Goal: Task Accomplishment & Management: Manage account settings

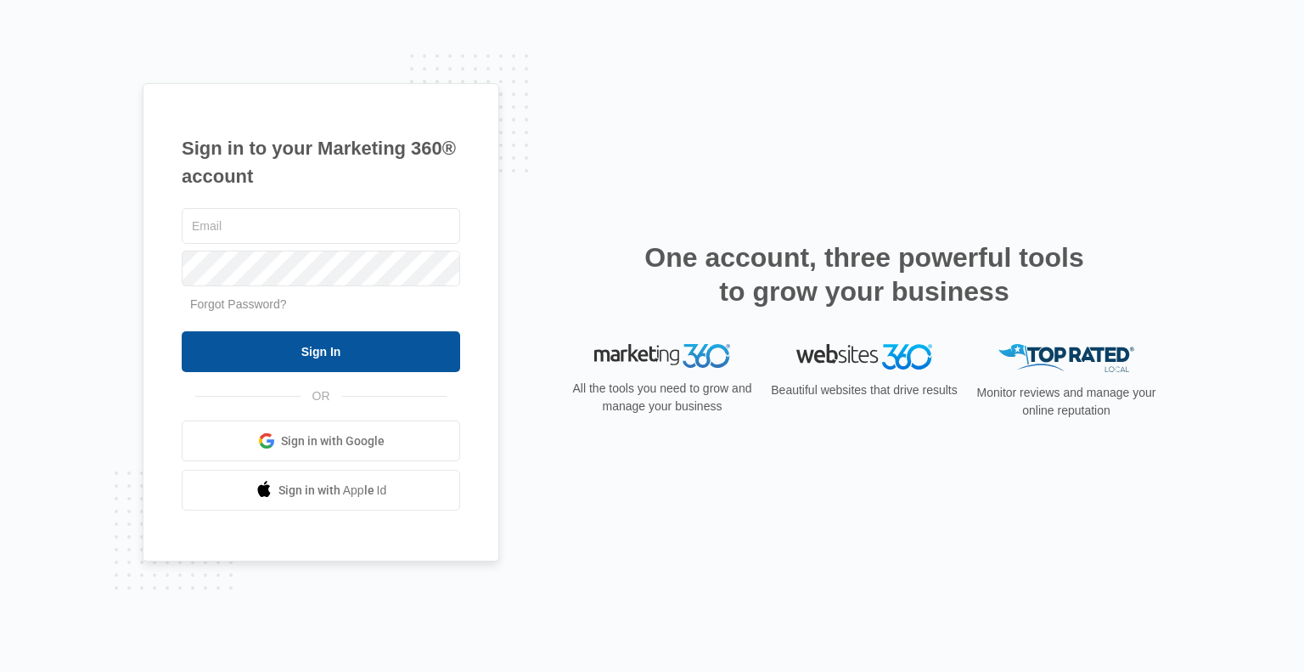
type input "brightstarsmiles@gmail.com"
click at [371, 345] on input "Sign In" at bounding box center [321, 351] width 279 height 41
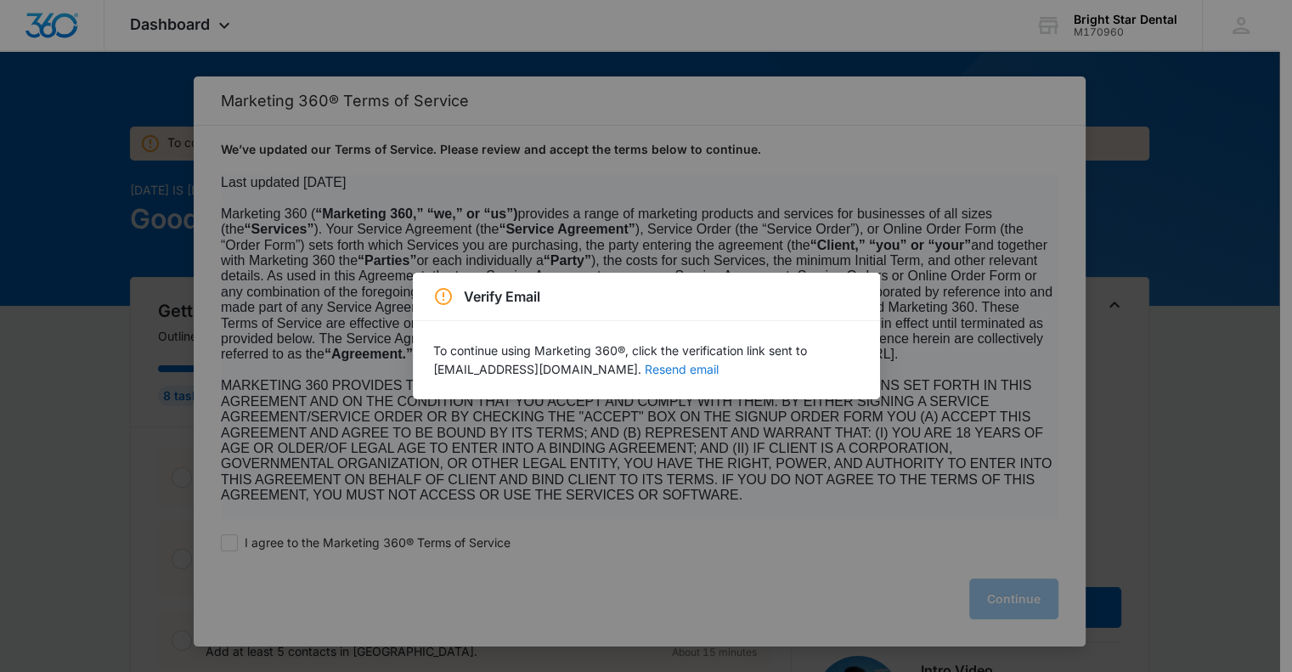
click at [645, 369] on button "Resend email" at bounding box center [682, 369] width 74 height 12
click at [230, 548] on div "Verify Email To continue using Marketing 360®, click the verification link sent…" at bounding box center [646, 336] width 1292 height 672
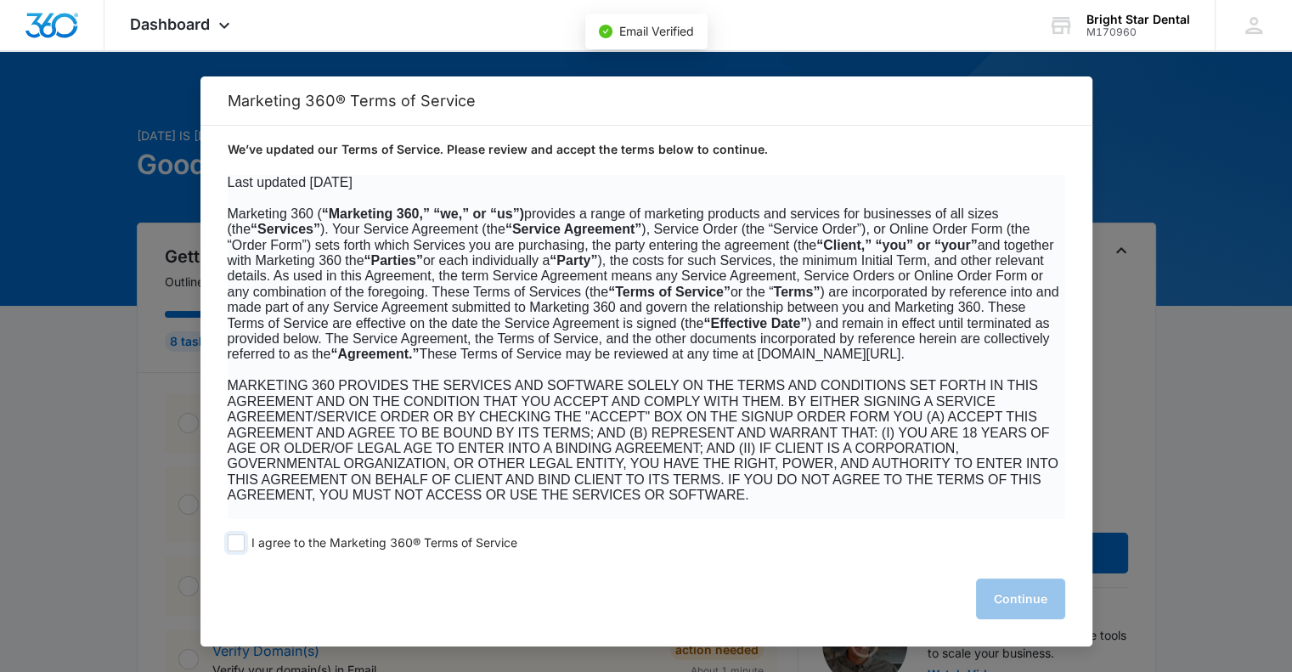
click at [238, 545] on span at bounding box center [236, 542] width 17 height 17
click at [238, 545] on input "I agree to the Marketing 360® Terms of Service" at bounding box center [236, 542] width 17 height 17
checkbox input "true"
click at [1016, 588] on button "Continue" at bounding box center [1020, 598] width 89 height 41
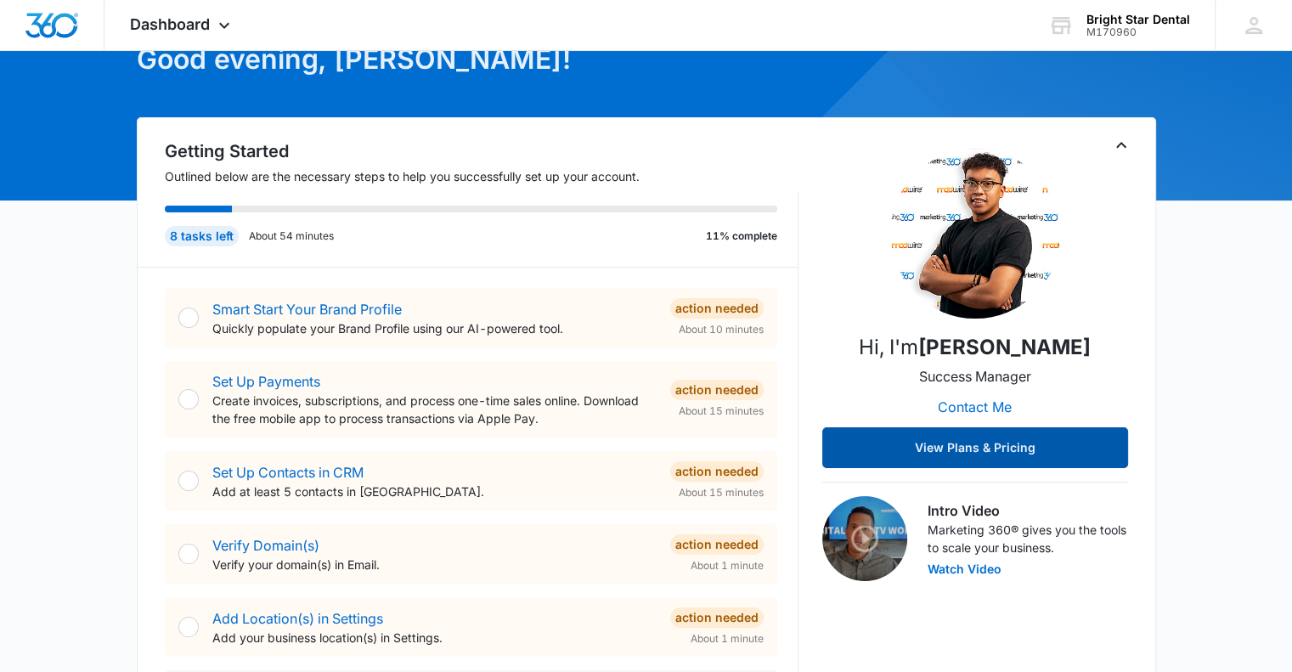
scroll to position [105, 0]
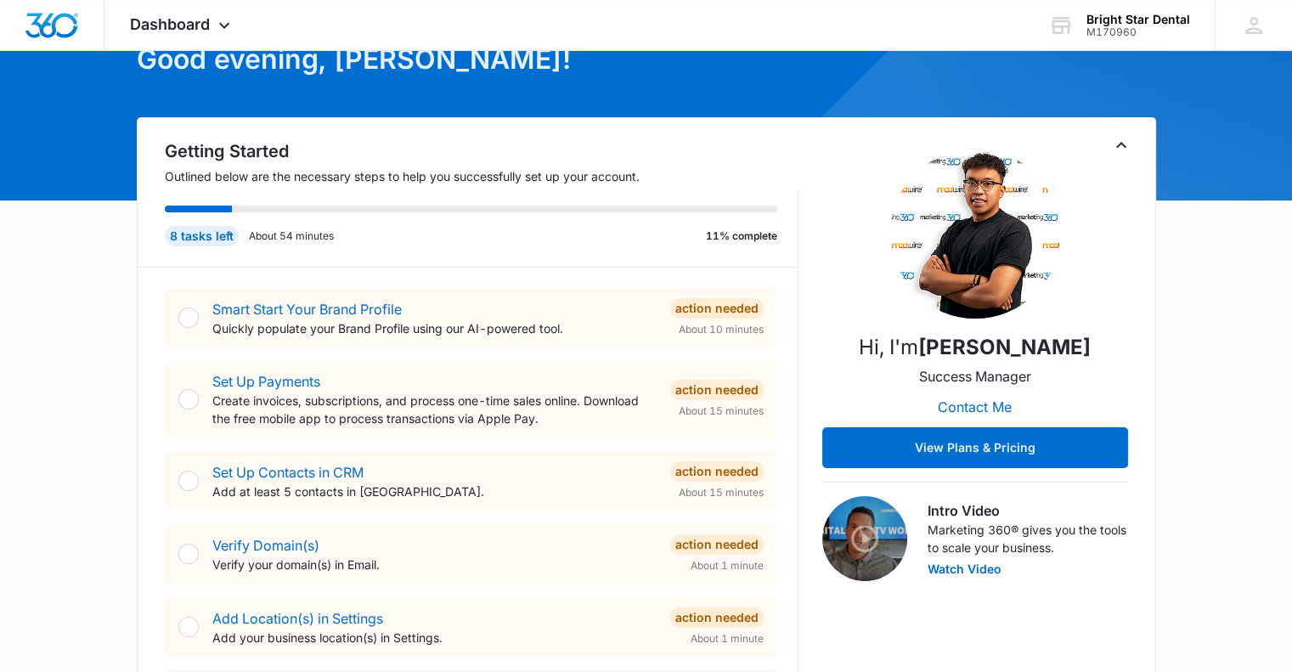
click at [184, 314] on div at bounding box center [188, 317] width 20 height 20
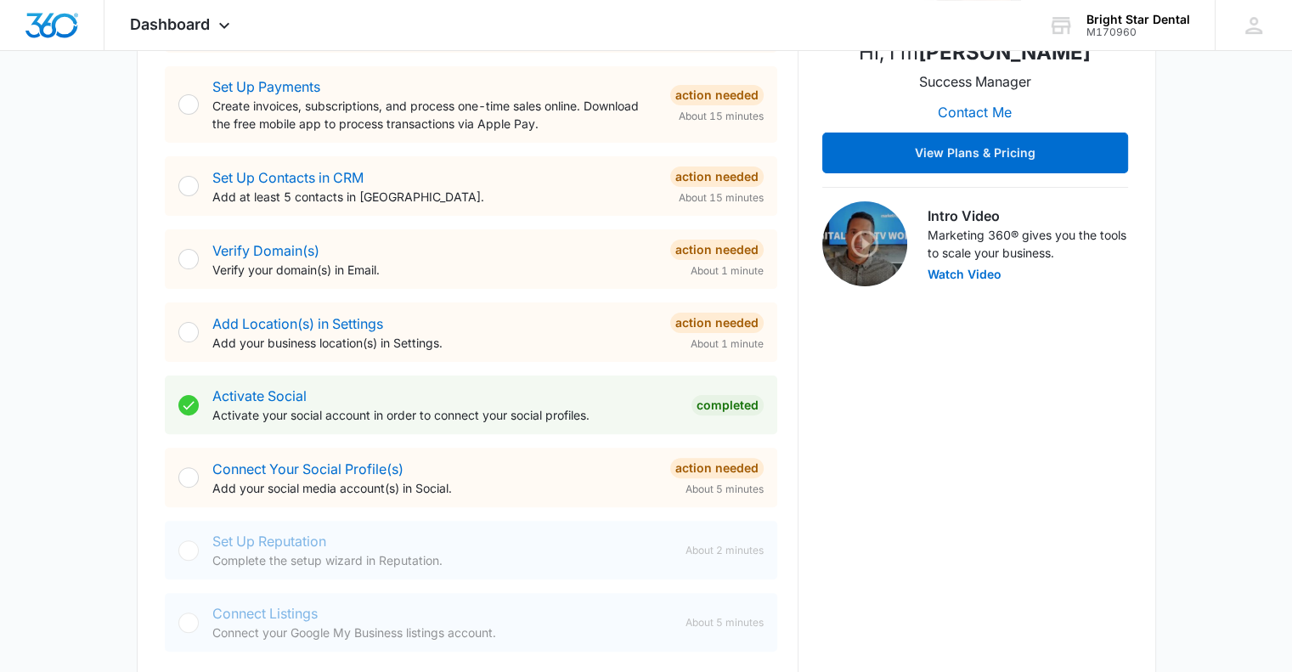
scroll to position [401, 0]
click at [187, 473] on div at bounding box center [188, 476] width 20 height 20
click at [261, 468] on link "Connect Your Social Profile(s)" at bounding box center [307, 467] width 191 height 17
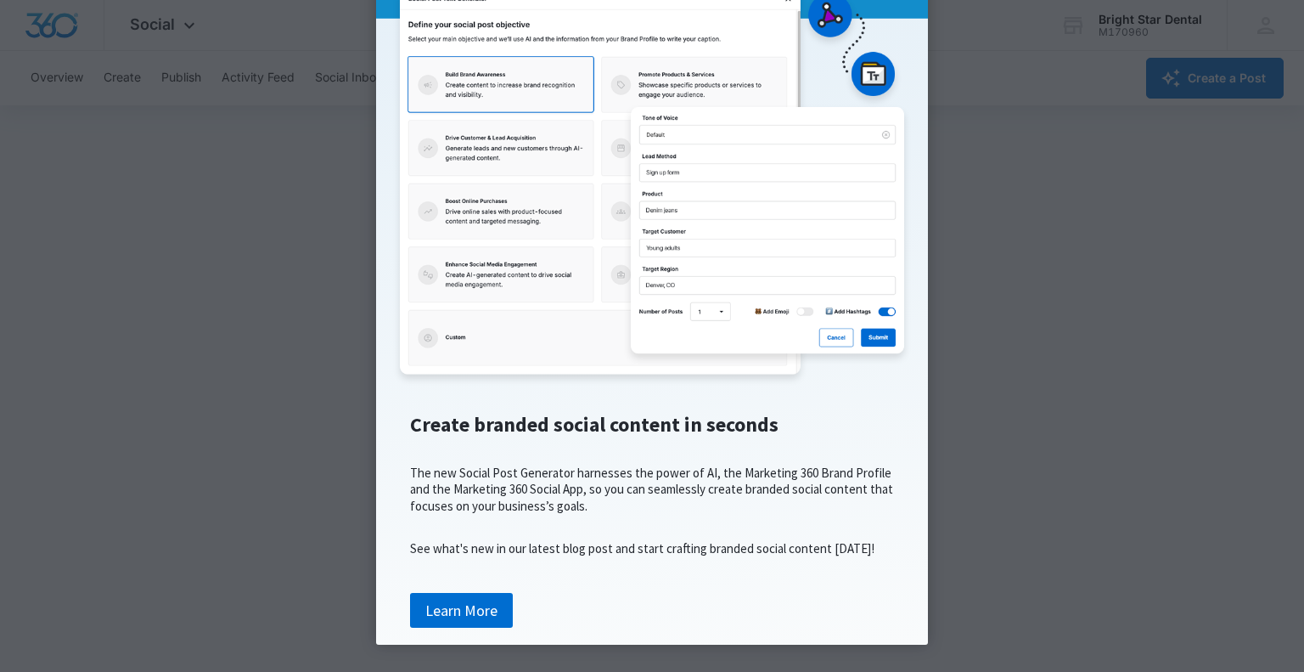
scroll to position [225, 0]
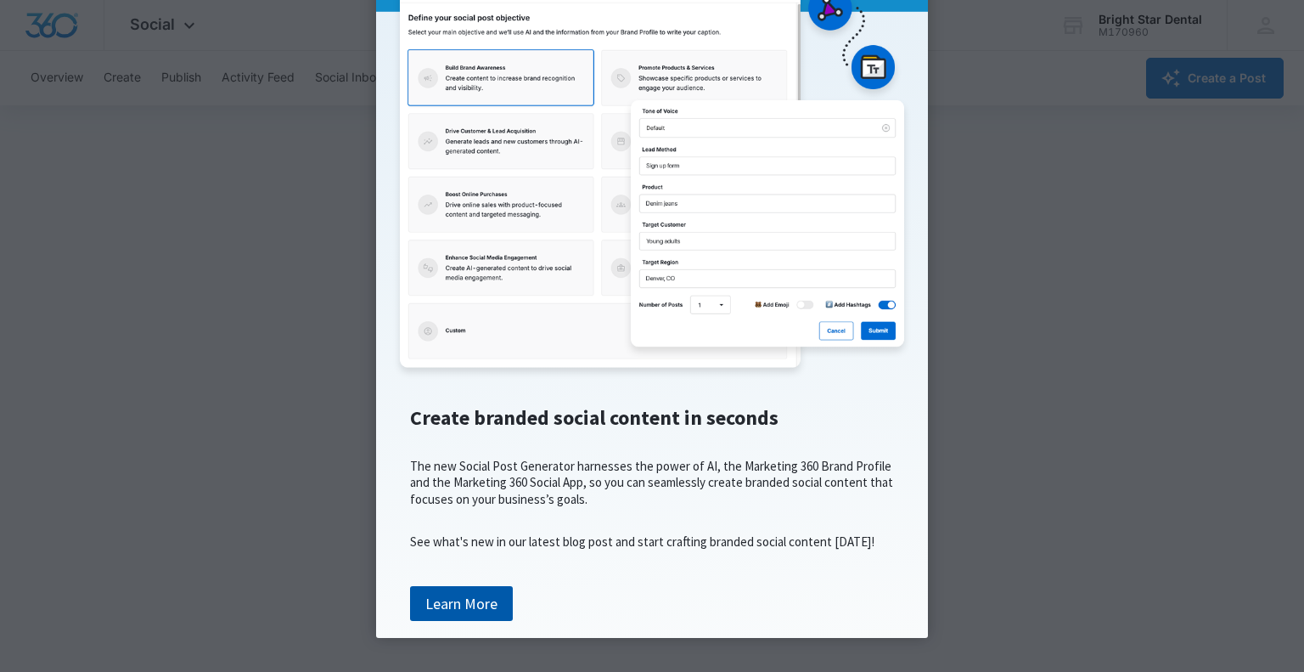
click at [480, 611] on link "Learn More" at bounding box center [461, 604] width 103 height 36
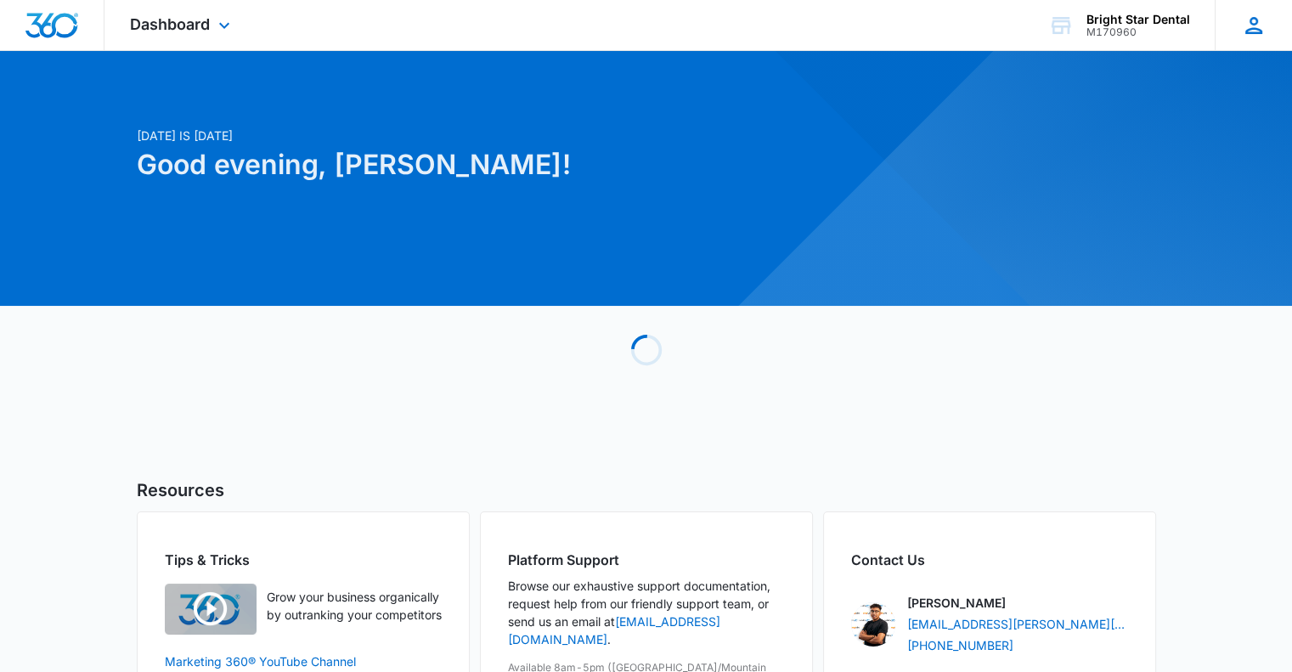
click at [1244, 23] on icon at bounding box center [1253, 25] width 25 height 25
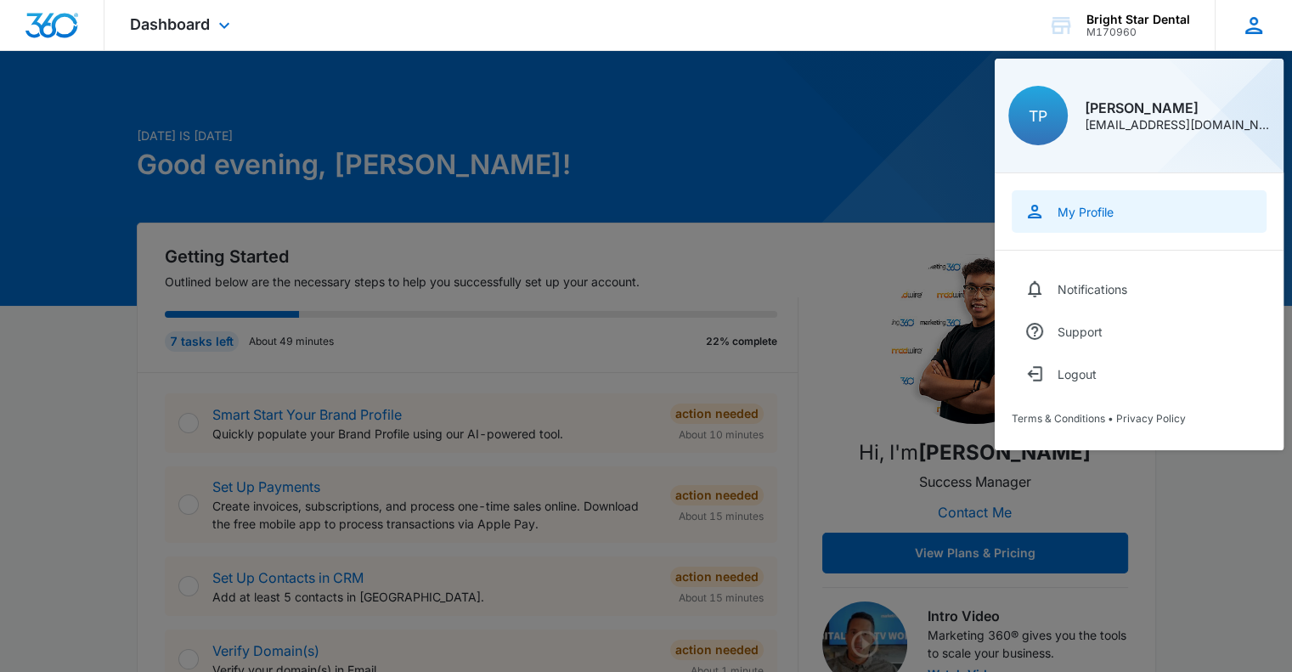
click at [1107, 216] on div "My Profile" at bounding box center [1085, 212] width 56 height 14
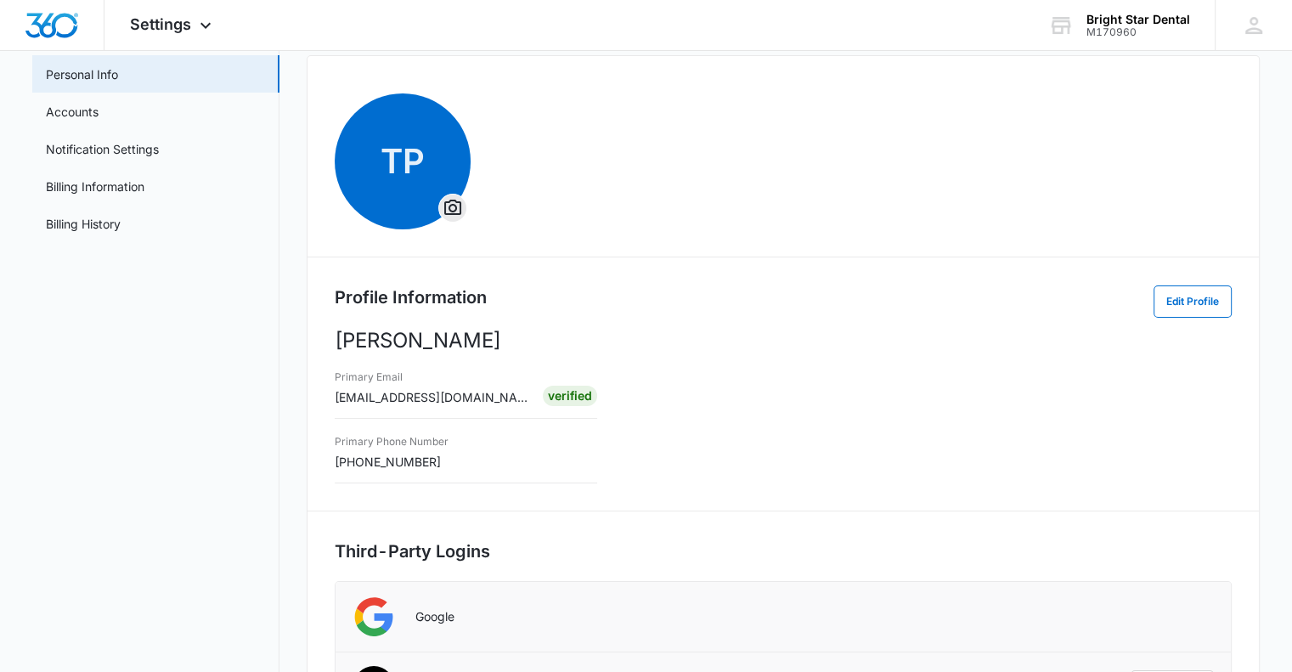
scroll to position [325, 0]
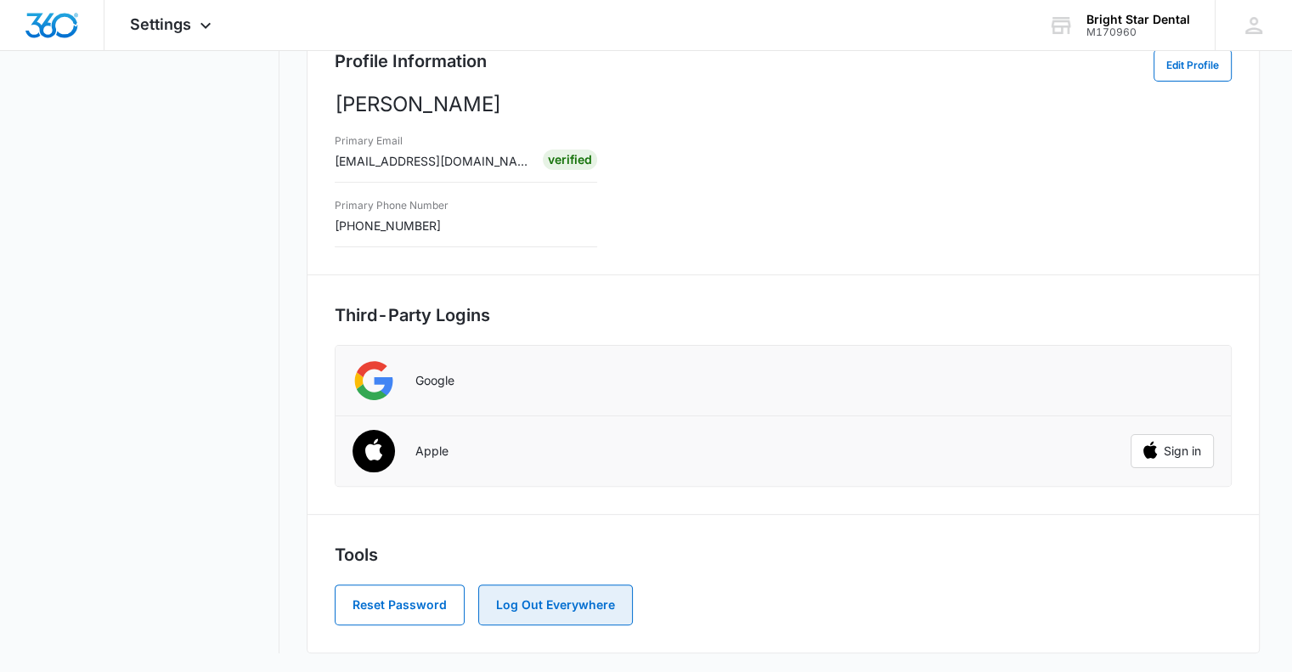
click at [569, 617] on button "Log Out Everywhere" at bounding box center [555, 604] width 155 height 41
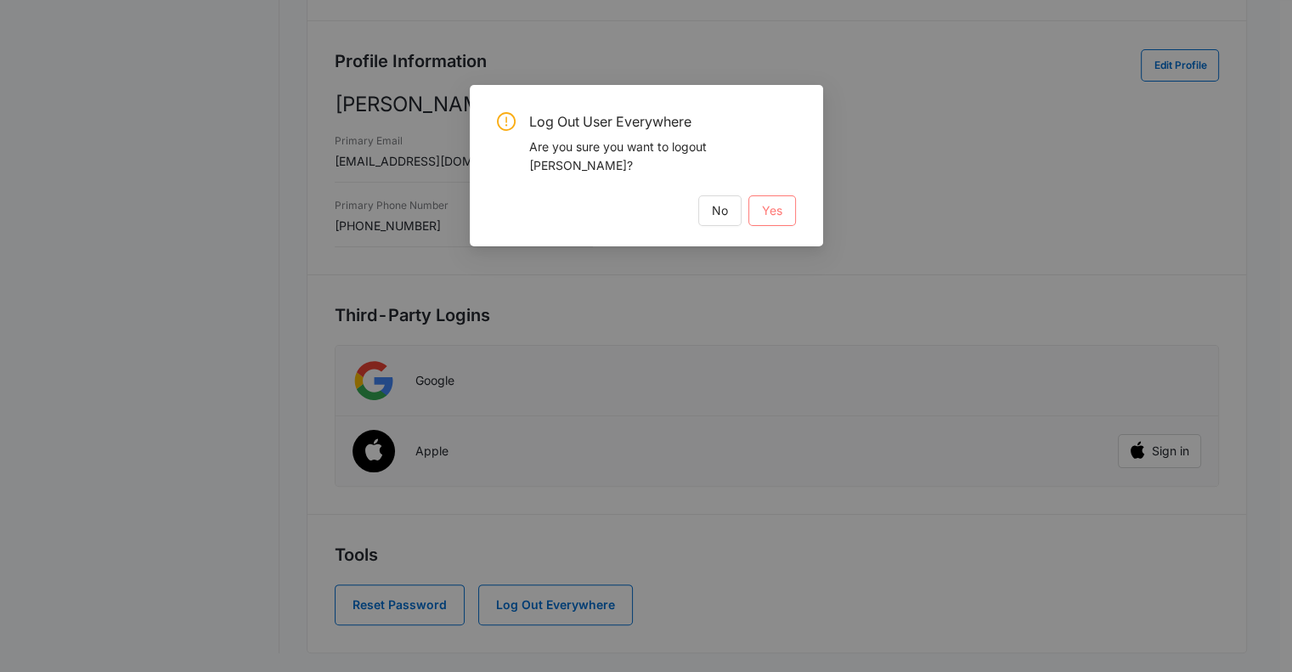
click at [764, 201] on span "Yes" at bounding box center [772, 210] width 20 height 19
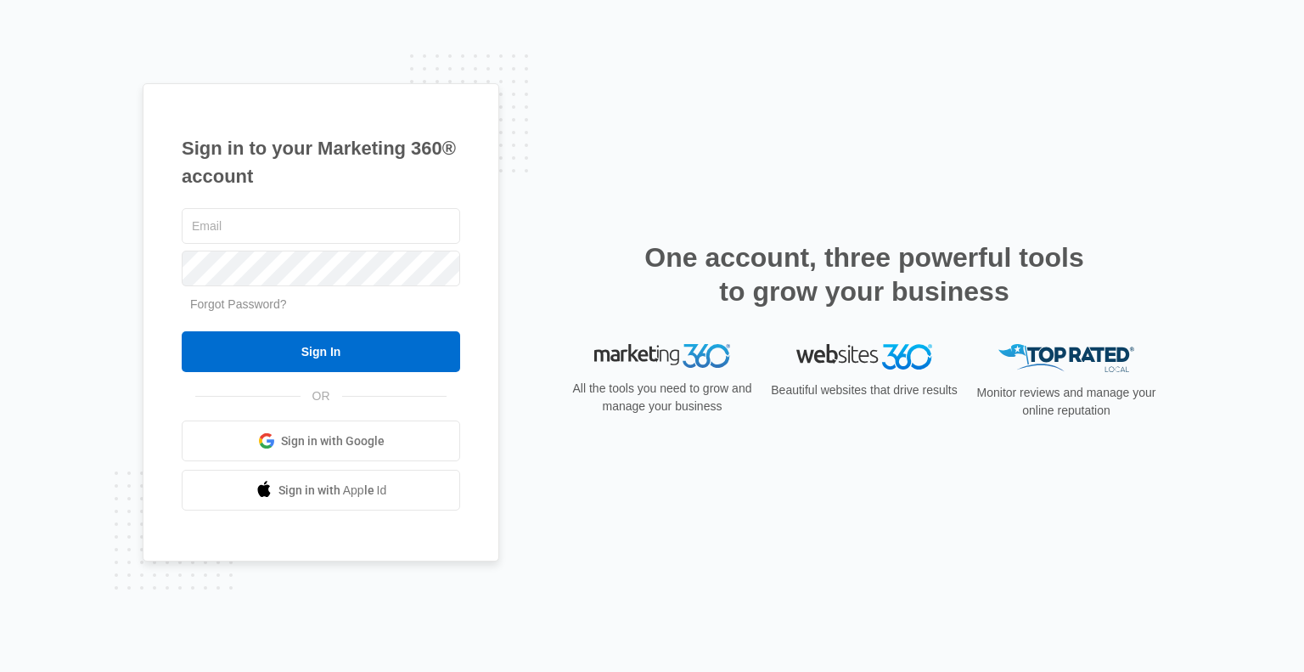
type input "[EMAIL_ADDRESS][DOMAIN_NAME]"
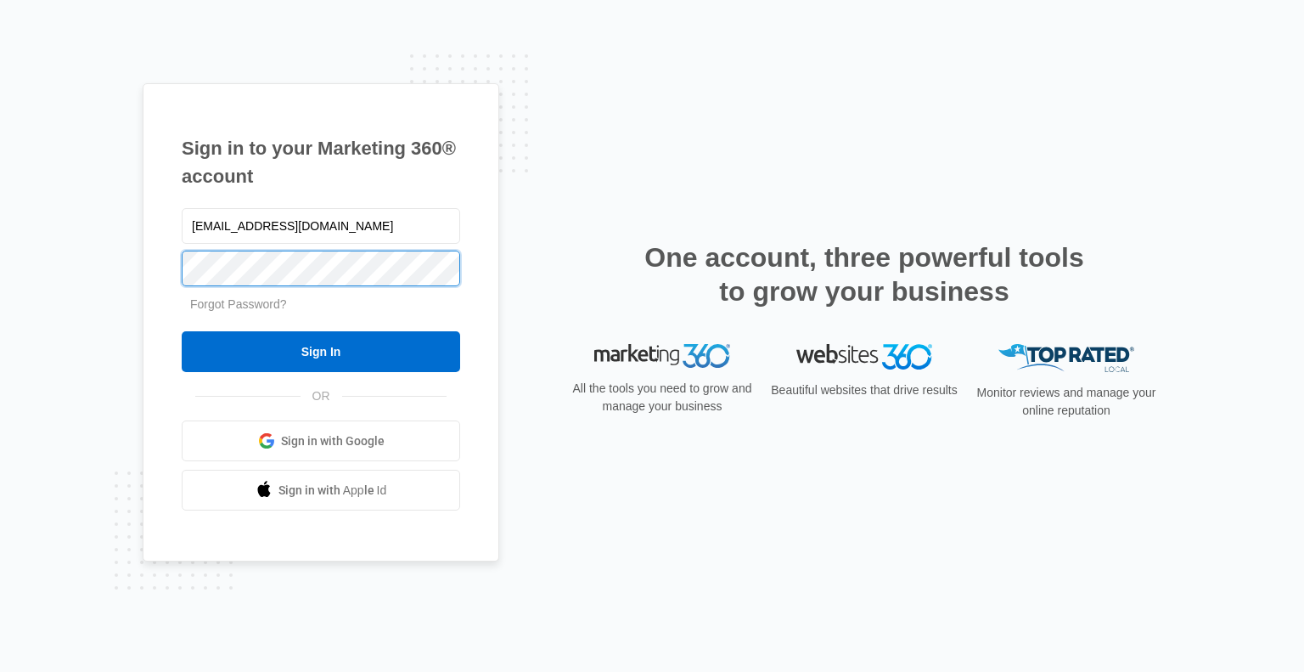
click at [108, 267] on div "Sign in to your Marketing 360® account [EMAIL_ADDRESS][DOMAIN_NAME] Forgot Pass…" at bounding box center [652, 336] width 1304 height 672
click at [12, 140] on div "Sign in to your Marketing 360® account [EMAIL_ADDRESS][DOMAIN_NAME] Forgot Pass…" at bounding box center [652, 336] width 1304 height 672
